Goal: Task Accomplishment & Management: Use online tool/utility

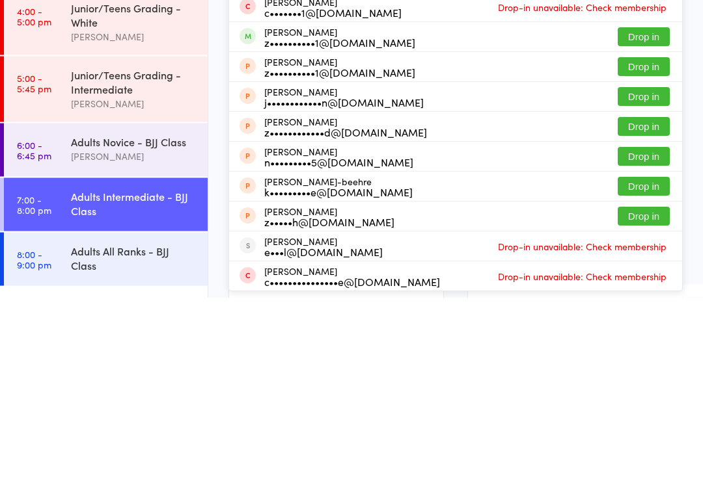
type input "Zac"
click at [640, 211] on button "Drop in" at bounding box center [643, 220] width 52 height 19
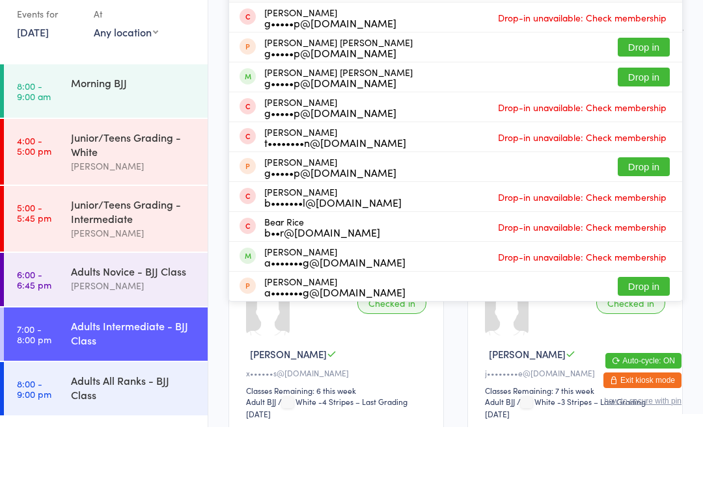
type input "gear"
click at [642, 141] on button "Drop in" at bounding box center [643, 131] width 52 height 19
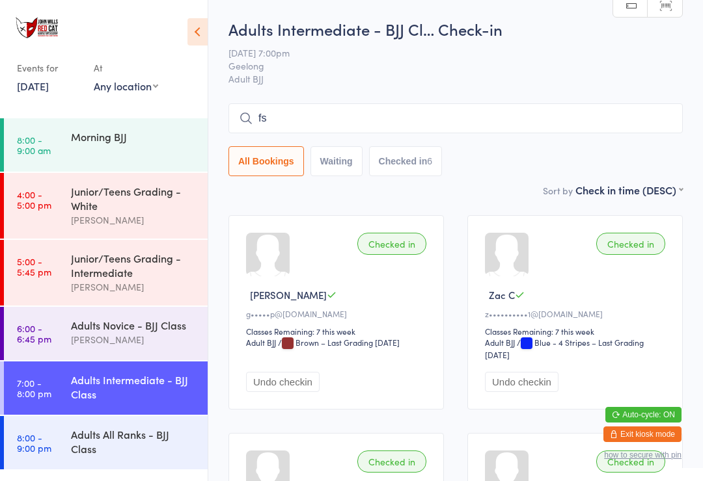
type input "fsr"
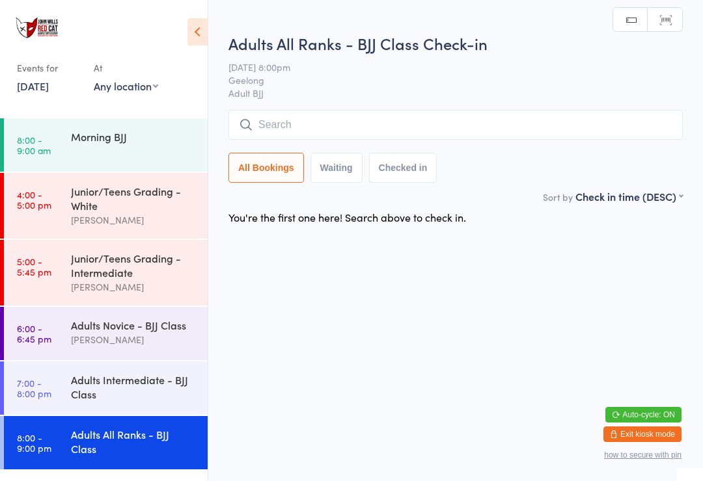
click at [340, 129] on input "search" at bounding box center [455, 125] width 454 height 30
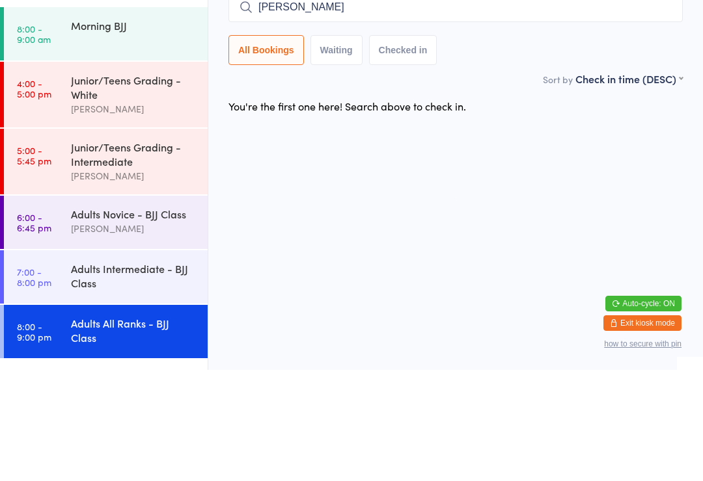
type input "[PERSON_NAME]"
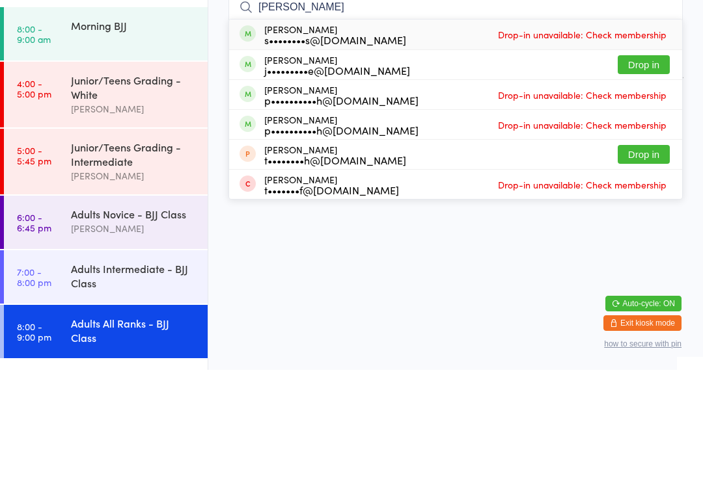
click at [645, 167] on button "Drop in" at bounding box center [643, 176] width 52 height 19
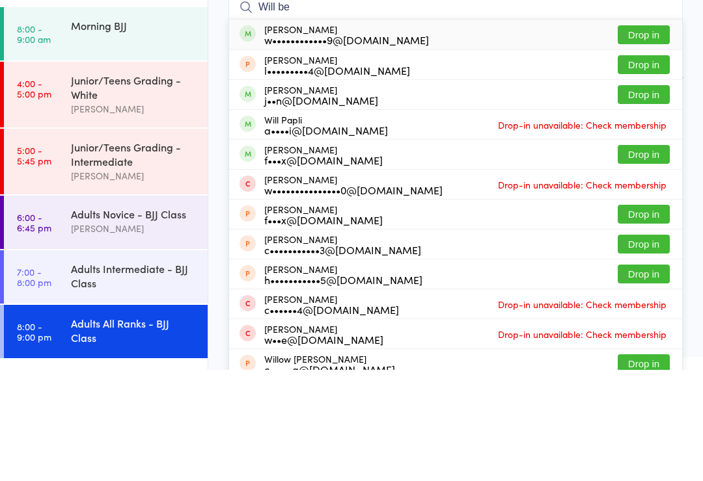
type input "Will be"
click at [625, 137] on button "Drop in" at bounding box center [643, 146] width 52 height 19
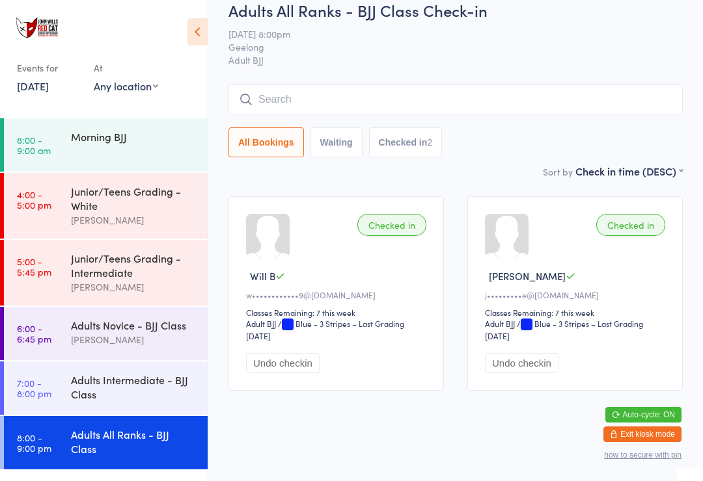
click at [310, 85] on input "search" at bounding box center [455, 100] width 454 height 30
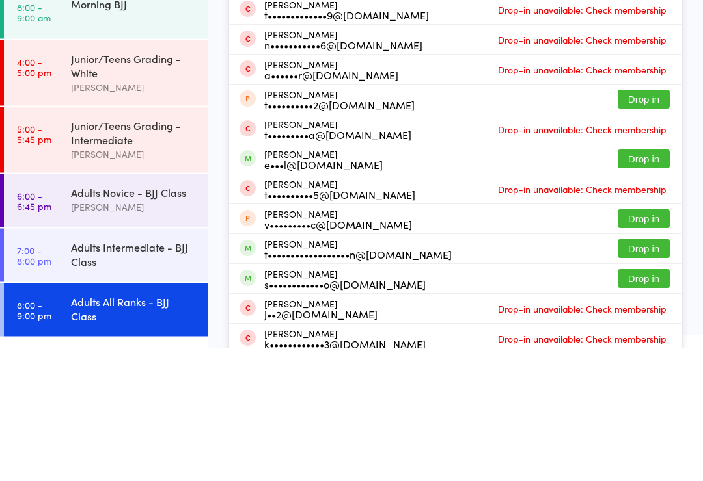
type input "[PERSON_NAME]"
click at [645, 283] on button "Drop in" at bounding box center [643, 292] width 52 height 19
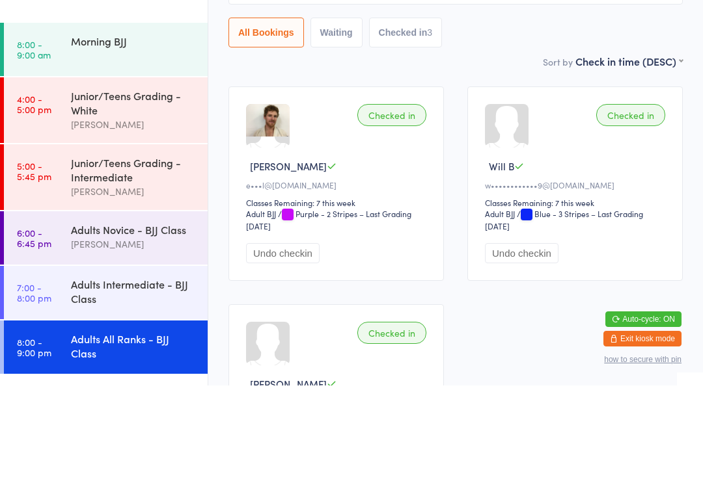
scroll to position [129, 0]
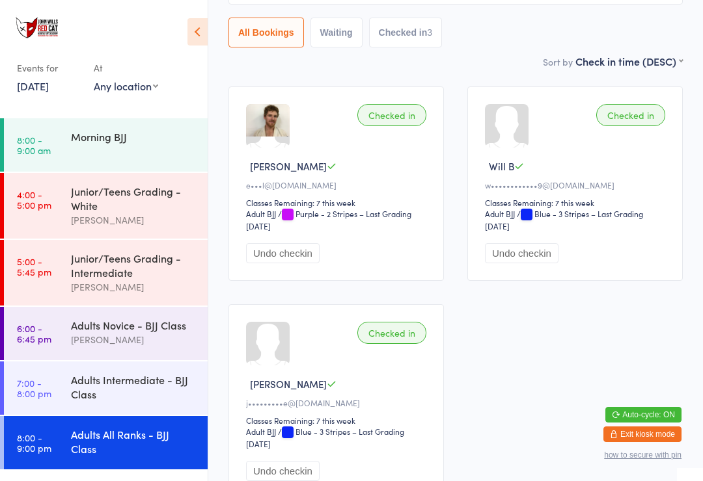
click at [132, 342] on div "[PERSON_NAME]" at bounding box center [134, 339] width 126 height 15
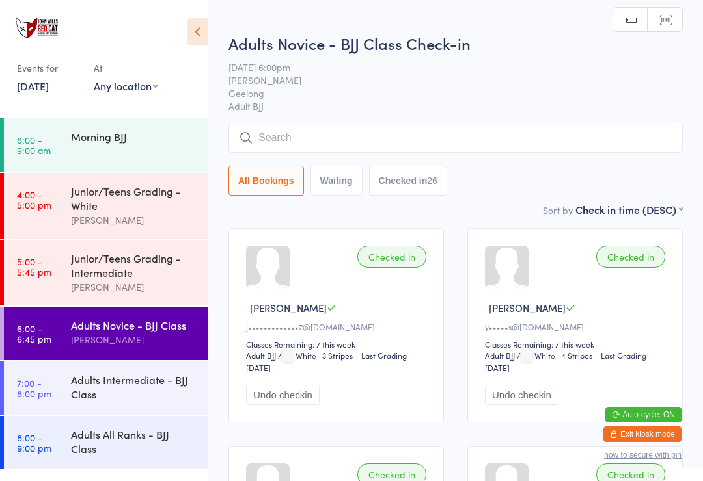
click at [383, 128] on input "search" at bounding box center [455, 138] width 454 height 30
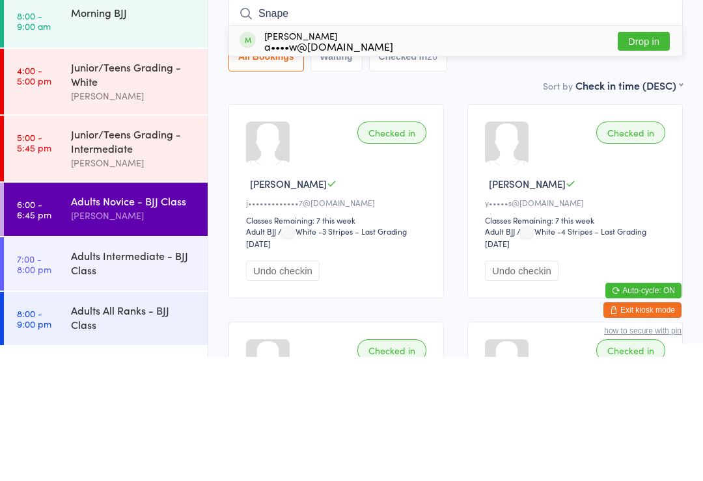
type input "Snape"
click at [362, 155] on div "[PERSON_NAME] a••••w@[DOMAIN_NAME]" at bounding box center [328, 165] width 129 height 21
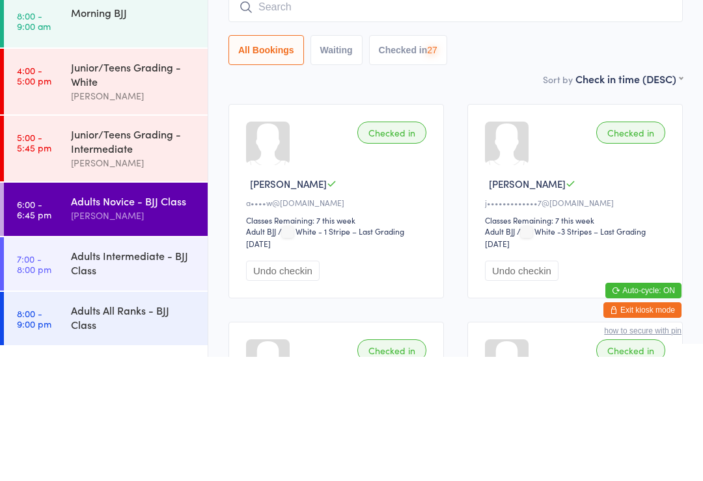
scroll to position [124, 0]
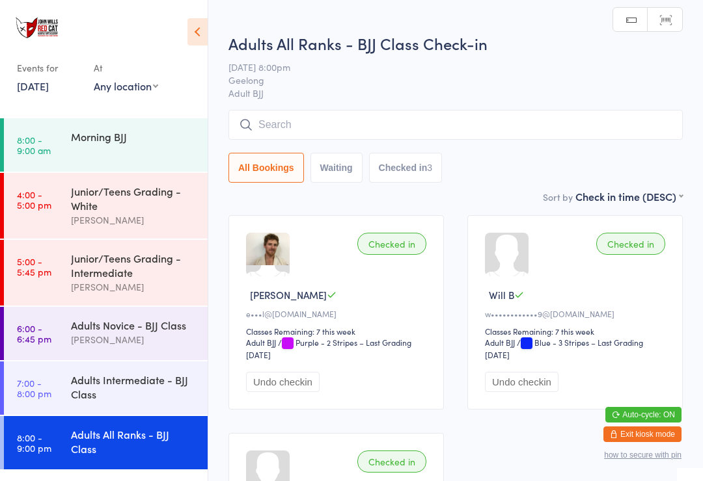
click at [277, 119] on input "search" at bounding box center [455, 125] width 454 height 30
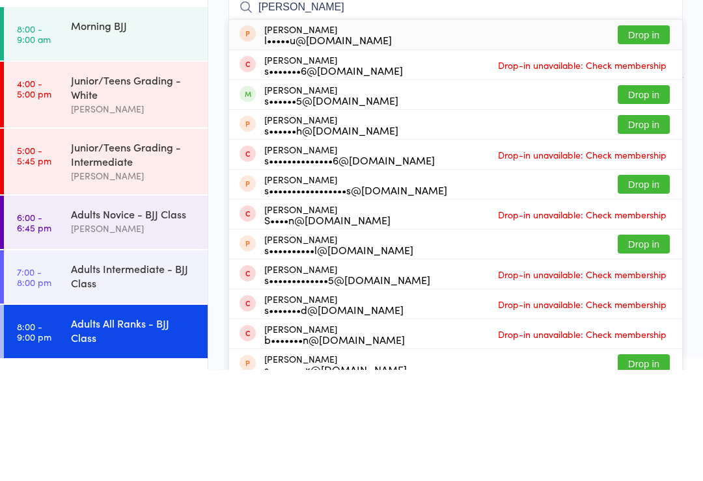
type input "[PERSON_NAME]"
click at [649, 197] on button "Drop in" at bounding box center [643, 206] width 52 height 19
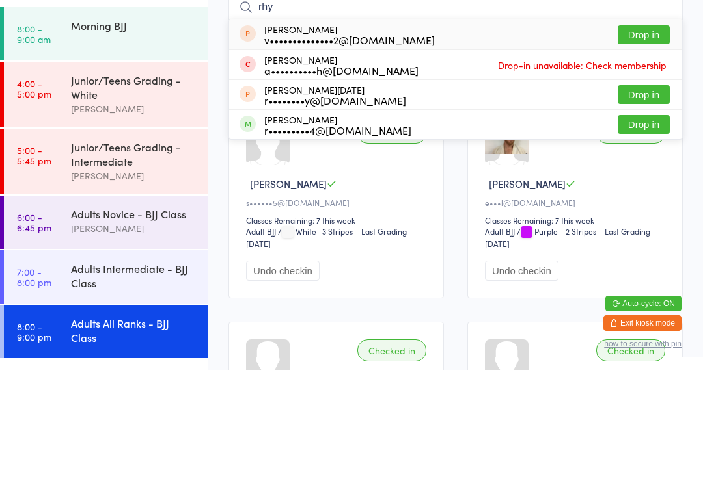
type input "rhy"
click at [651, 226] on button "Drop in" at bounding box center [643, 235] width 52 height 19
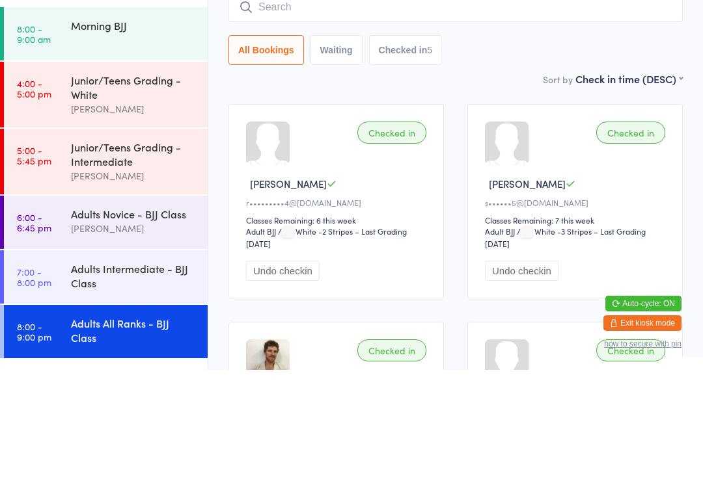
click at [381, 103] on input "search" at bounding box center [455, 118] width 454 height 30
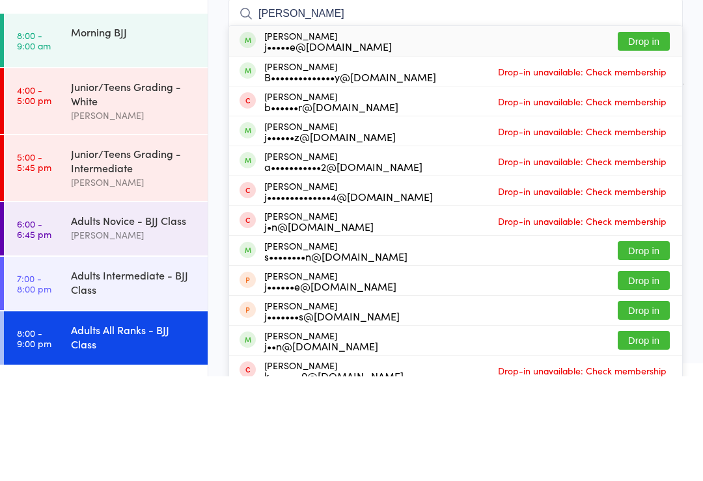
type input "[PERSON_NAME]"
click at [334, 146] on div "j•••••e@[DOMAIN_NAME]" at bounding box center [328, 151] width 128 height 10
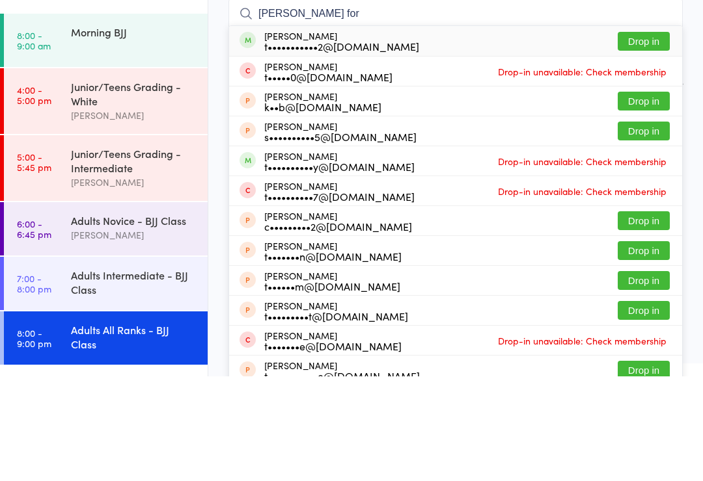
type input "[PERSON_NAME] for"
click at [648, 137] on button "Drop in" at bounding box center [643, 146] width 52 height 19
